Goal: Task Accomplishment & Management: Manage account settings

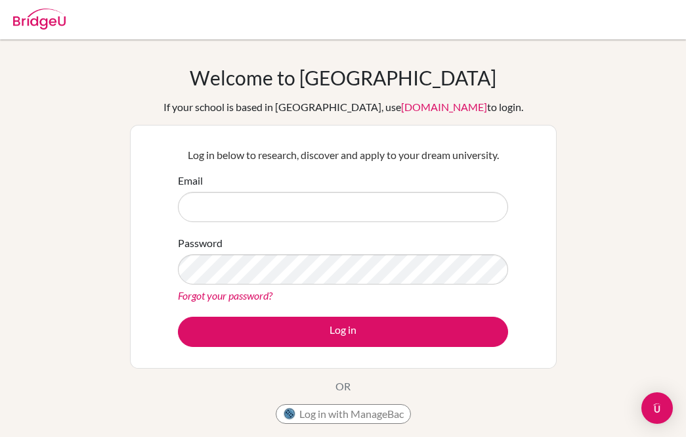
click at [446, 209] on input "Email" at bounding box center [343, 207] width 330 height 30
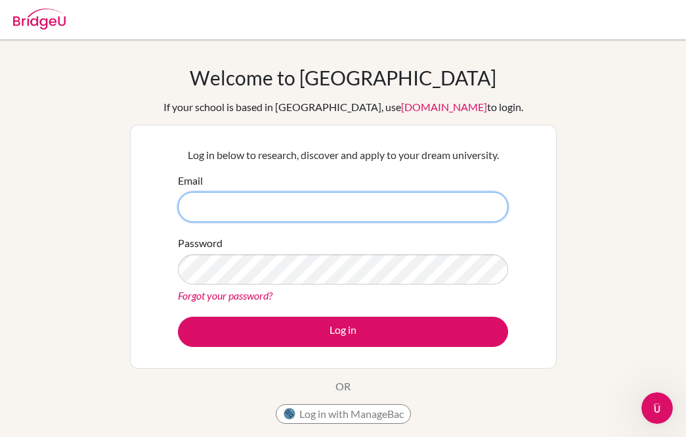
click at [374, 213] on input "Email" at bounding box center [343, 207] width 330 height 30
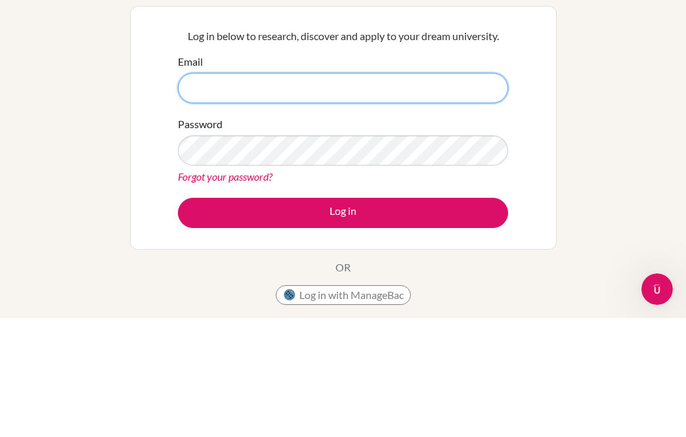
click at [364, 192] on input "Email" at bounding box center [343, 207] width 330 height 30
paste input "mailto:mimiliu@biss.con.cn"
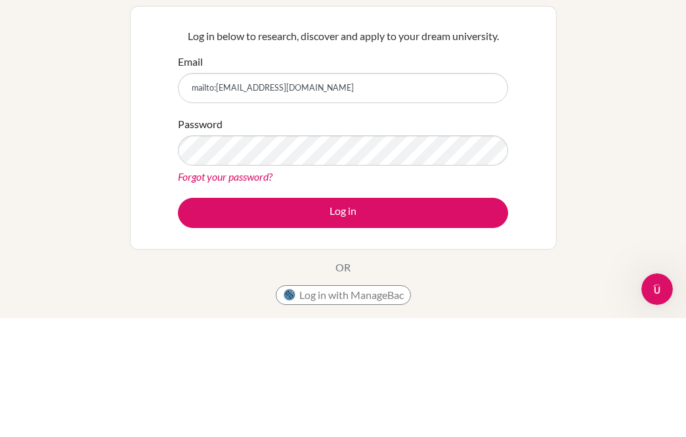
scroll to position [119, 0]
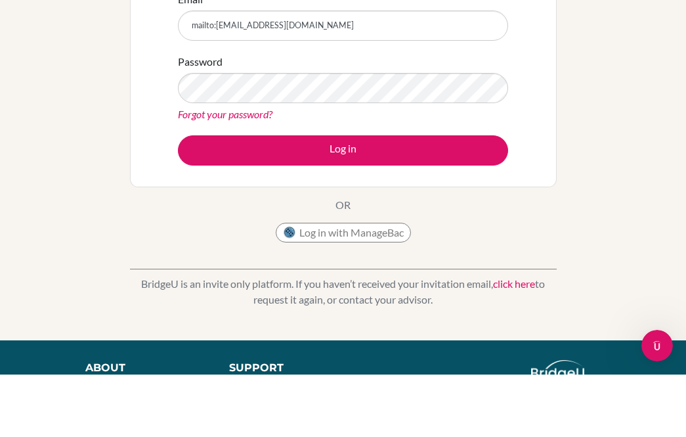
click at [637, 119] on div "Welcome to BridgeU If your school is based in China, use app.bridge-u.com.cn to…" at bounding box center [343, 161] width 686 height 429
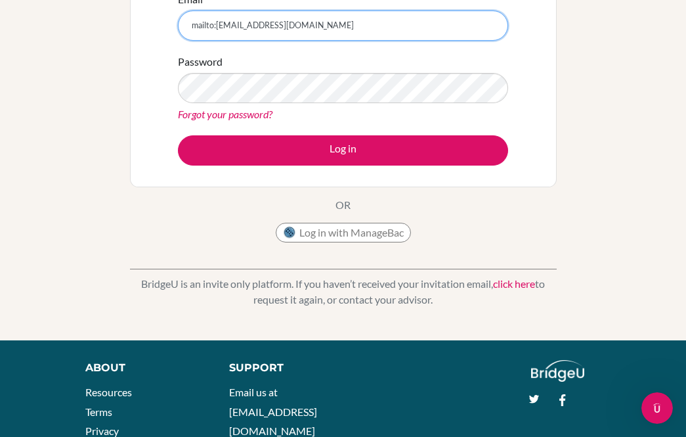
click at [427, 39] on input "mailto:[EMAIL_ADDRESS][DOMAIN_NAME]" at bounding box center [343, 26] width 330 height 30
type input "[EMAIL_ADDRESS][DOMAIN_NAME]"
click at [343, 150] on button "Log in" at bounding box center [343, 150] width 330 height 30
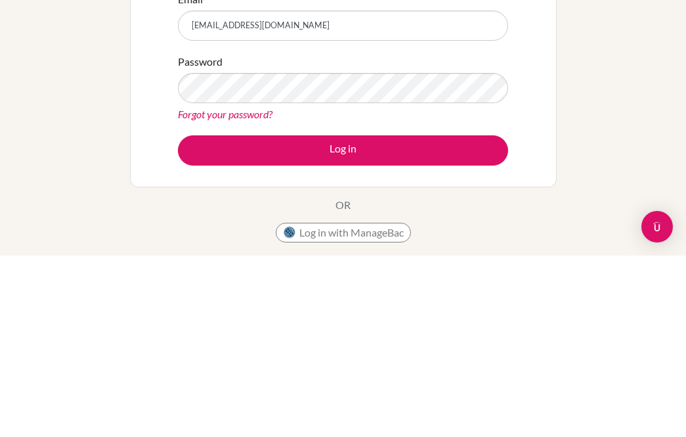
scroll to position [181, 0]
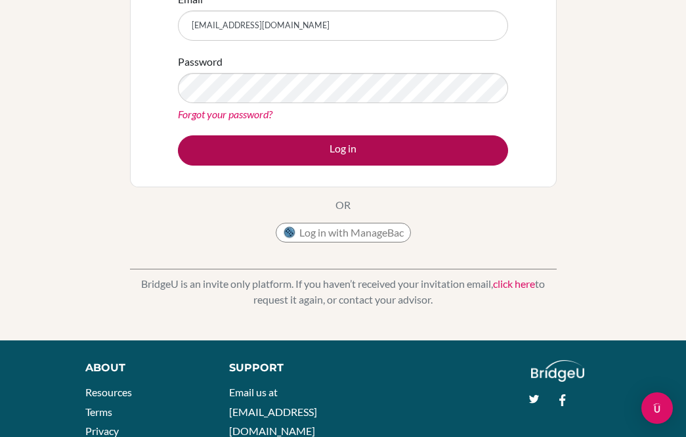
click at [325, 158] on button "Log in" at bounding box center [343, 150] width 330 height 30
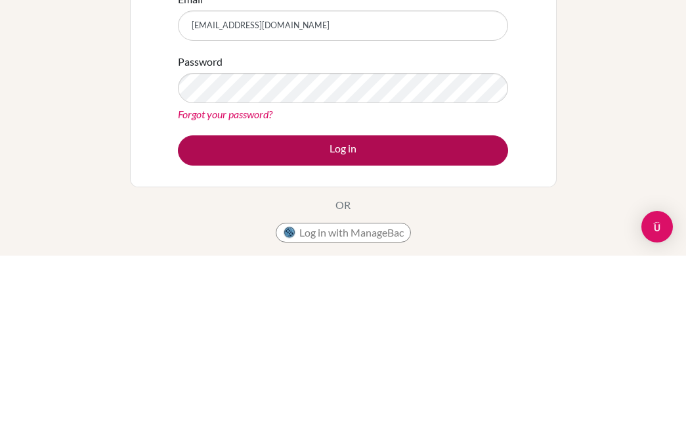
click at [420, 316] on button "Log in" at bounding box center [343, 331] width 330 height 30
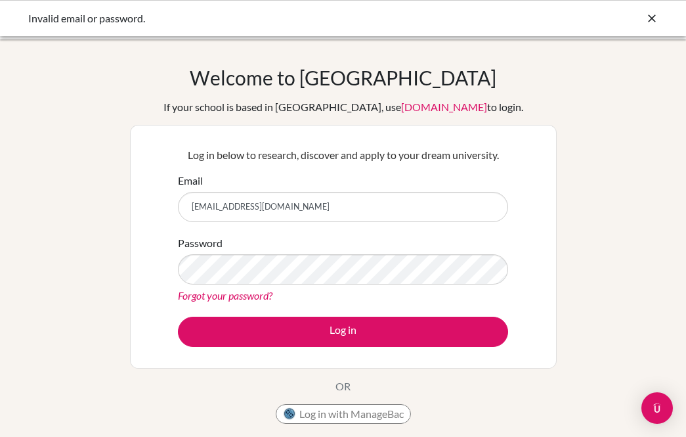
click at [266, 301] on link "Forgot your password?" at bounding box center [225, 295] width 95 height 12
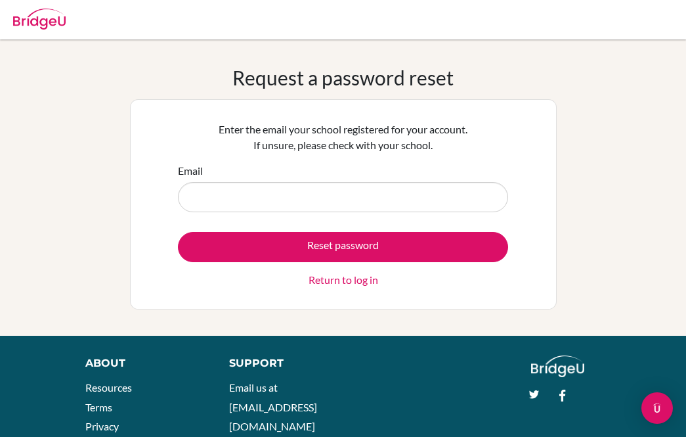
click at [424, 206] on input "Email" at bounding box center [343, 197] width 330 height 30
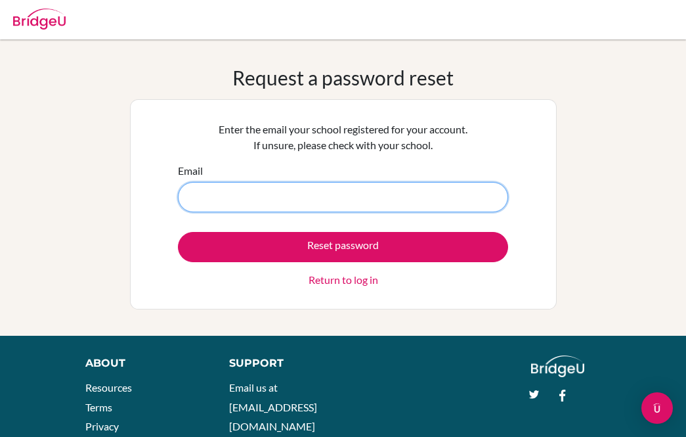
click at [290, 194] on input "Email" at bounding box center [343, 197] width 330 height 30
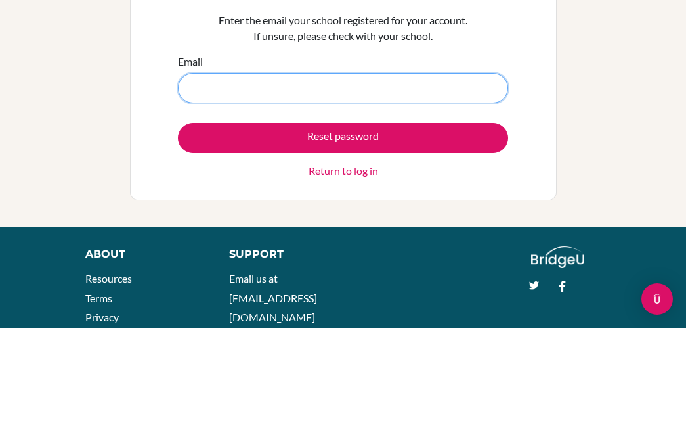
click at [262, 182] on input "Email" at bounding box center [343, 197] width 330 height 30
paste input "mailto:mimiliu@biss.con.cn"
type input "mimiliu@biss.con.cn"
click at [343, 232] on button "Reset password" at bounding box center [343, 247] width 330 height 30
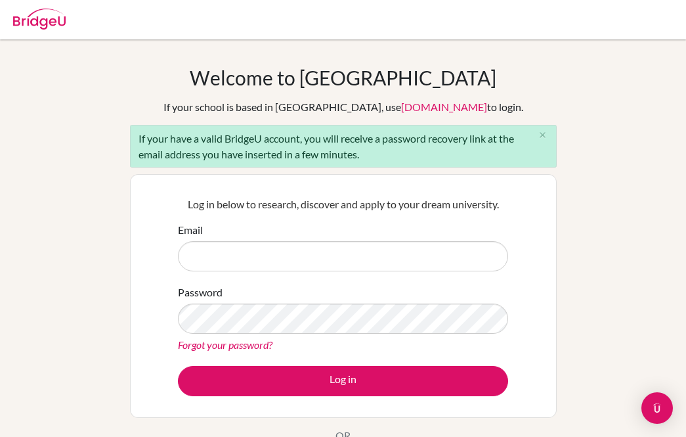
scroll to position [7, 0]
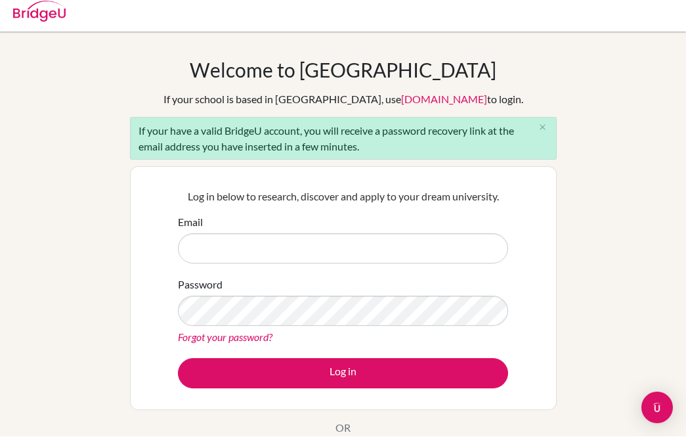
click at [522, 274] on div "Log in below to research, discover and apply to your dream university. Email Pa…" at bounding box center [343, 289] width 427 height 244
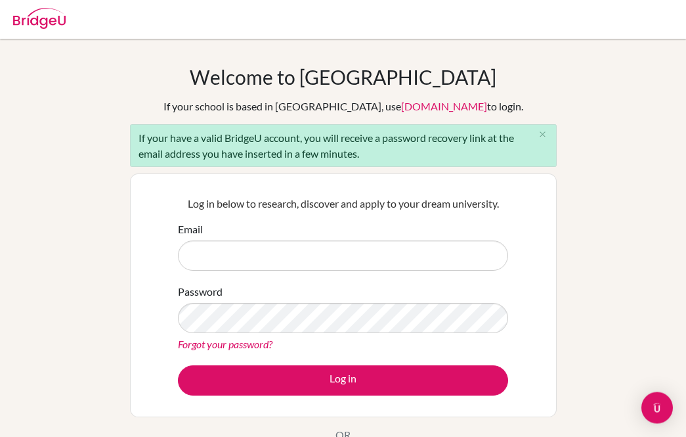
scroll to position [0, 0]
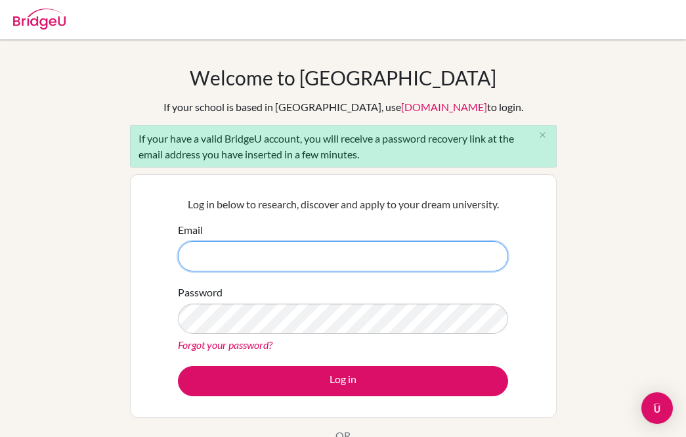
click at [352, 269] on input "Email" at bounding box center [343, 256] width 330 height 30
click at [296, 263] on input "Email" at bounding box center [343, 256] width 330 height 30
paste input "mailto:mimiliu@biss.con.cn"
click at [218, 249] on input "mailto:mimiliu@biss.con.cn" at bounding box center [343, 256] width 330 height 30
type input "[EMAIL_ADDRESS][DOMAIN_NAME]"
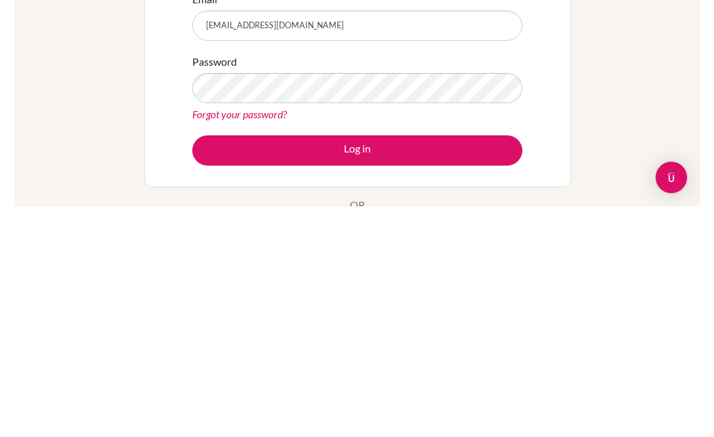
scroll to position [230, 0]
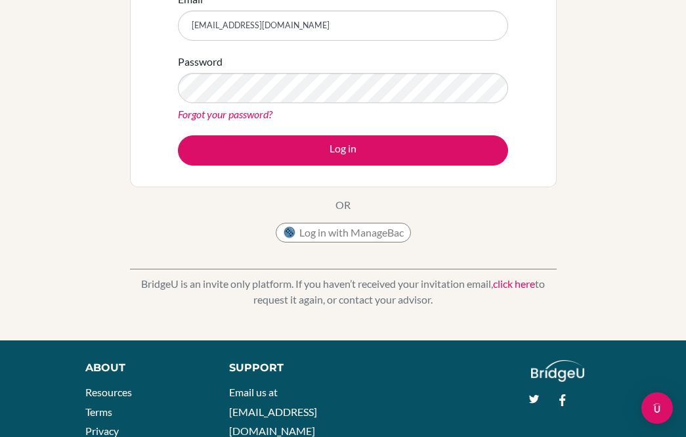
click at [0, 275] on div "Welcome to BridgeU If your school is based in China, use app.bridge-u.com.cn to…" at bounding box center [343, 74] width 686 height 479
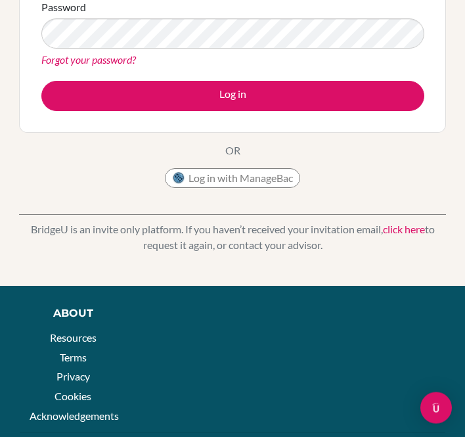
scroll to position [200, 0]
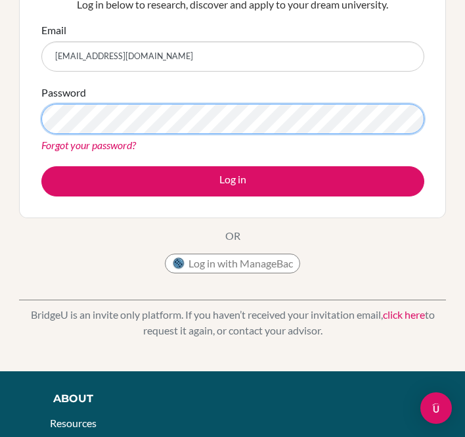
click at [232, 180] on button "Log in" at bounding box center [232, 181] width 383 height 30
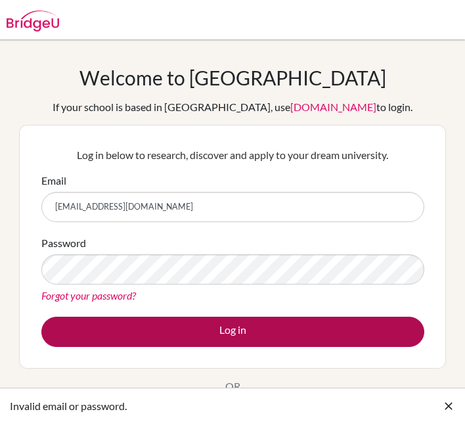
click at [287, 334] on button "Log in" at bounding box center [232, 331] width 383 height 30
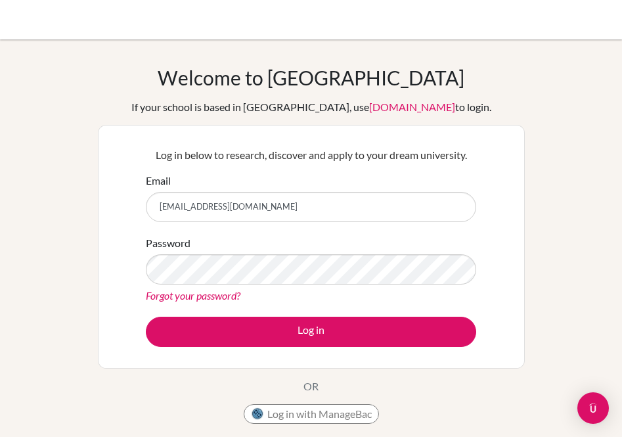
click at [464, 79] on div "Welcome to BridgeU If your school is based in China, use app.bridge-u.com.cn to…" at bounding box center [311, 280] width 622 height 429
click at [394, 93] on div "Welcome to BridgeU If your school is based in China, use app.bridge-u.com.cn to…" at bounding box center [311, 248] width 427 height 364
click at [400, 110] on link "[DOMAIN_NAME]" at bounding box center [412, 106] width 86 height 12
